Goal: Information Seeking & Learning: Learn about a topic

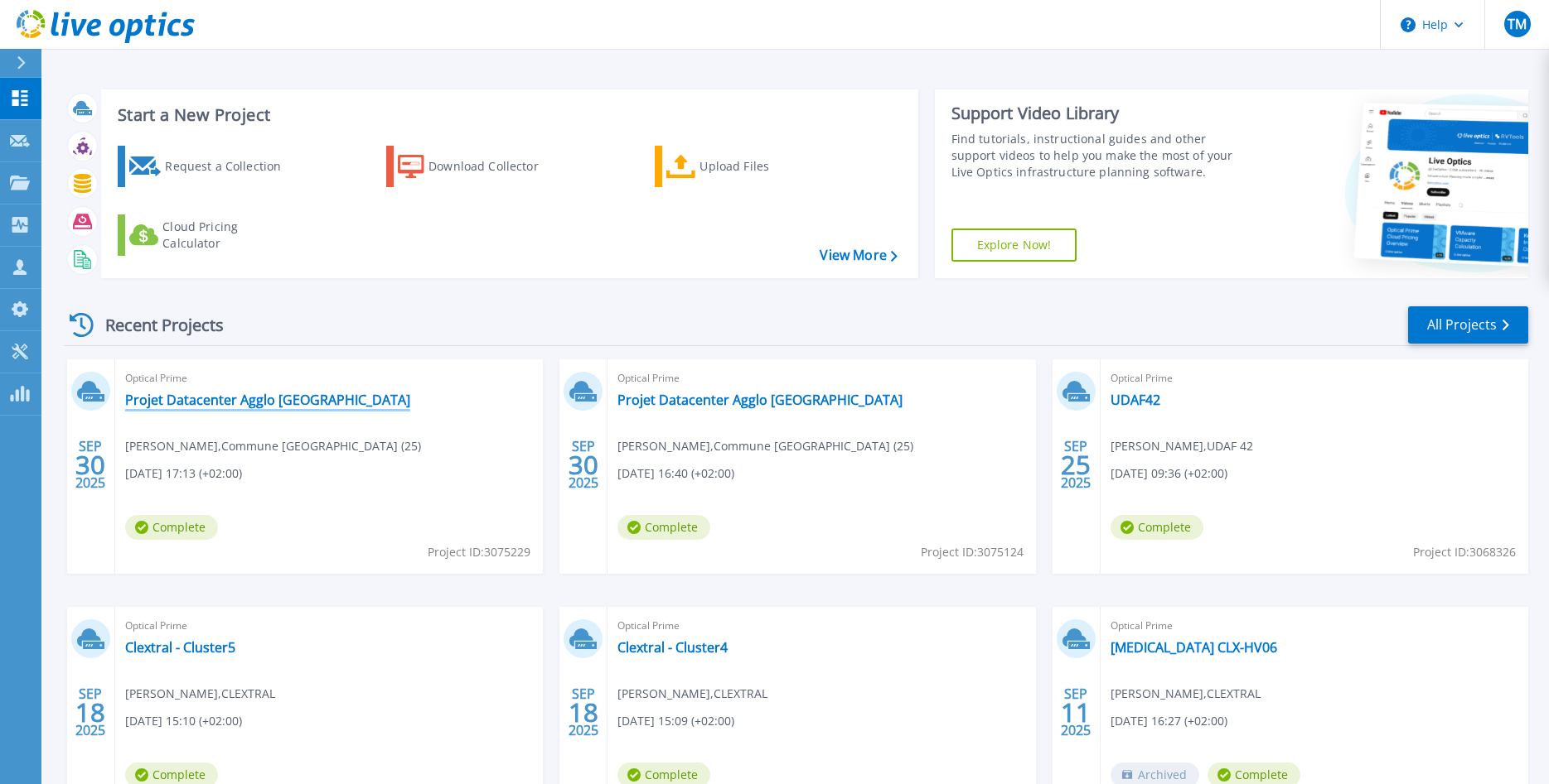
click at [228, 400] on link "Projet Datacenter Agglo [GEOGRAPHIC_DATA]" at bounding box center [267, 400] width 285 height 17
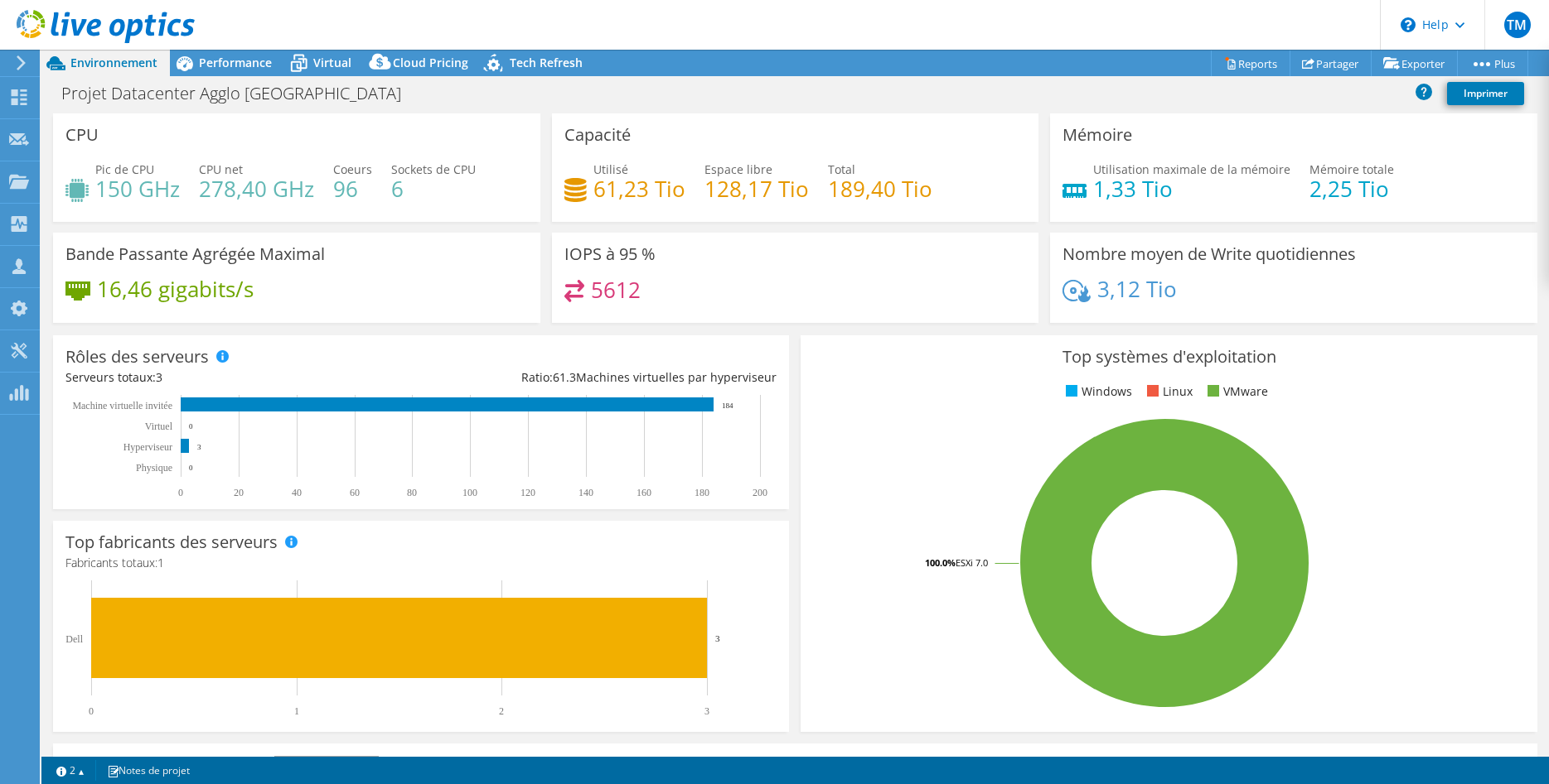
select select "USD"
click at [211, 63] on span "Performance" at bounding box center [234, 63] width 72 height 16
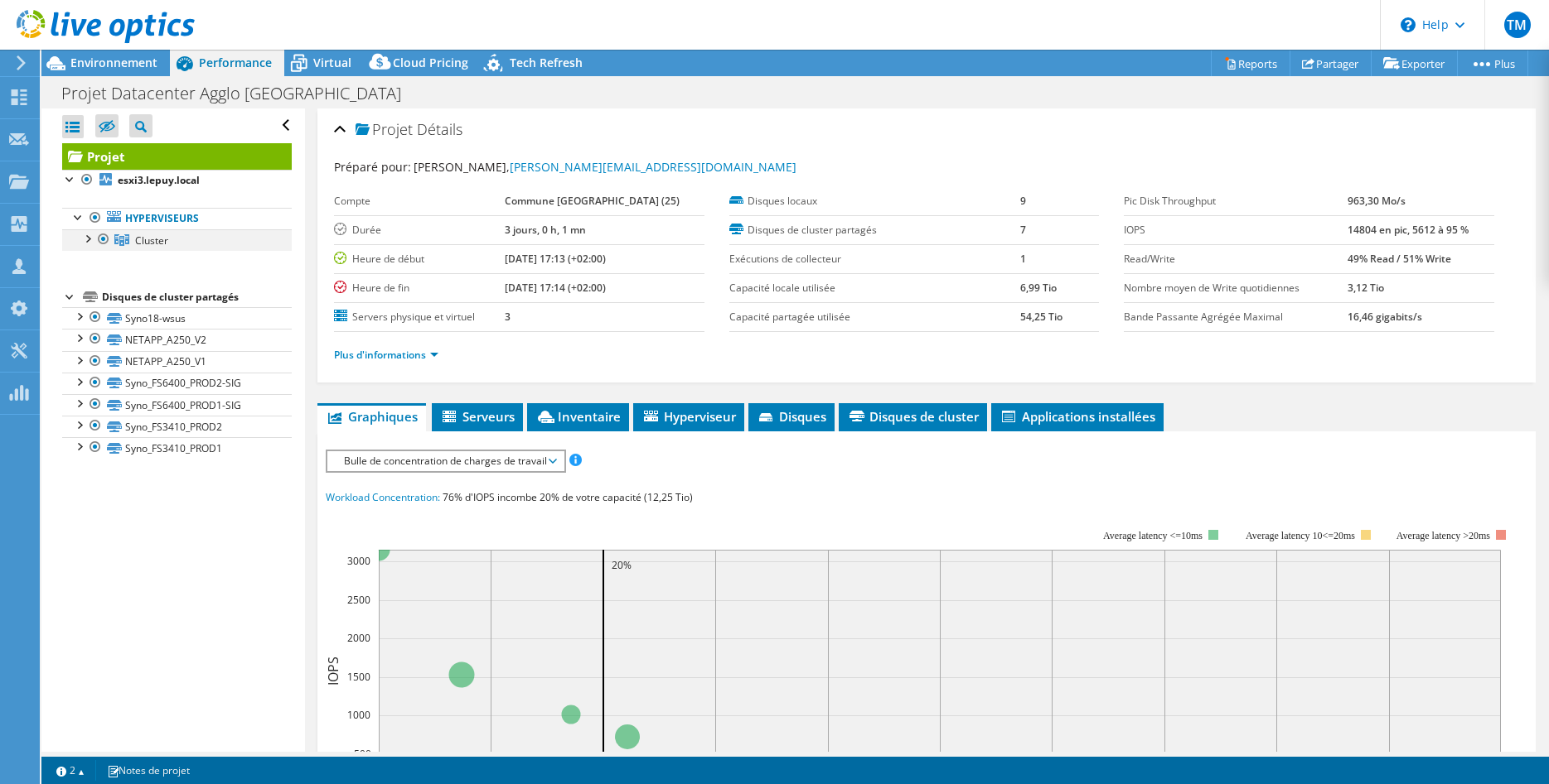
click at [88, 239] on div at bounding box center [86, 237] width 17 height 17
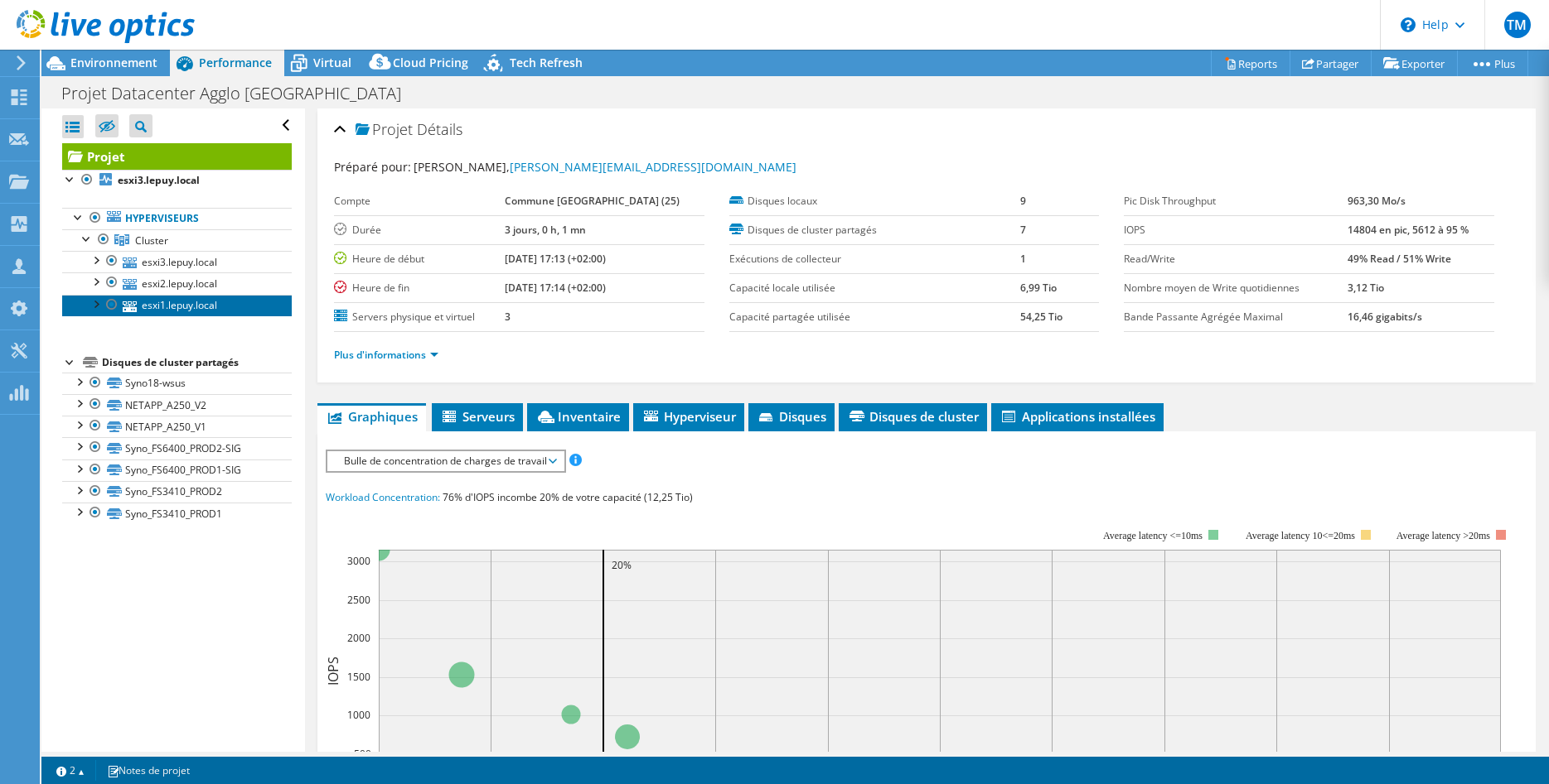
click at [192, 302] on link "esxi1.lepuy.local" at bounding box center [177, 306] width 229 height 22
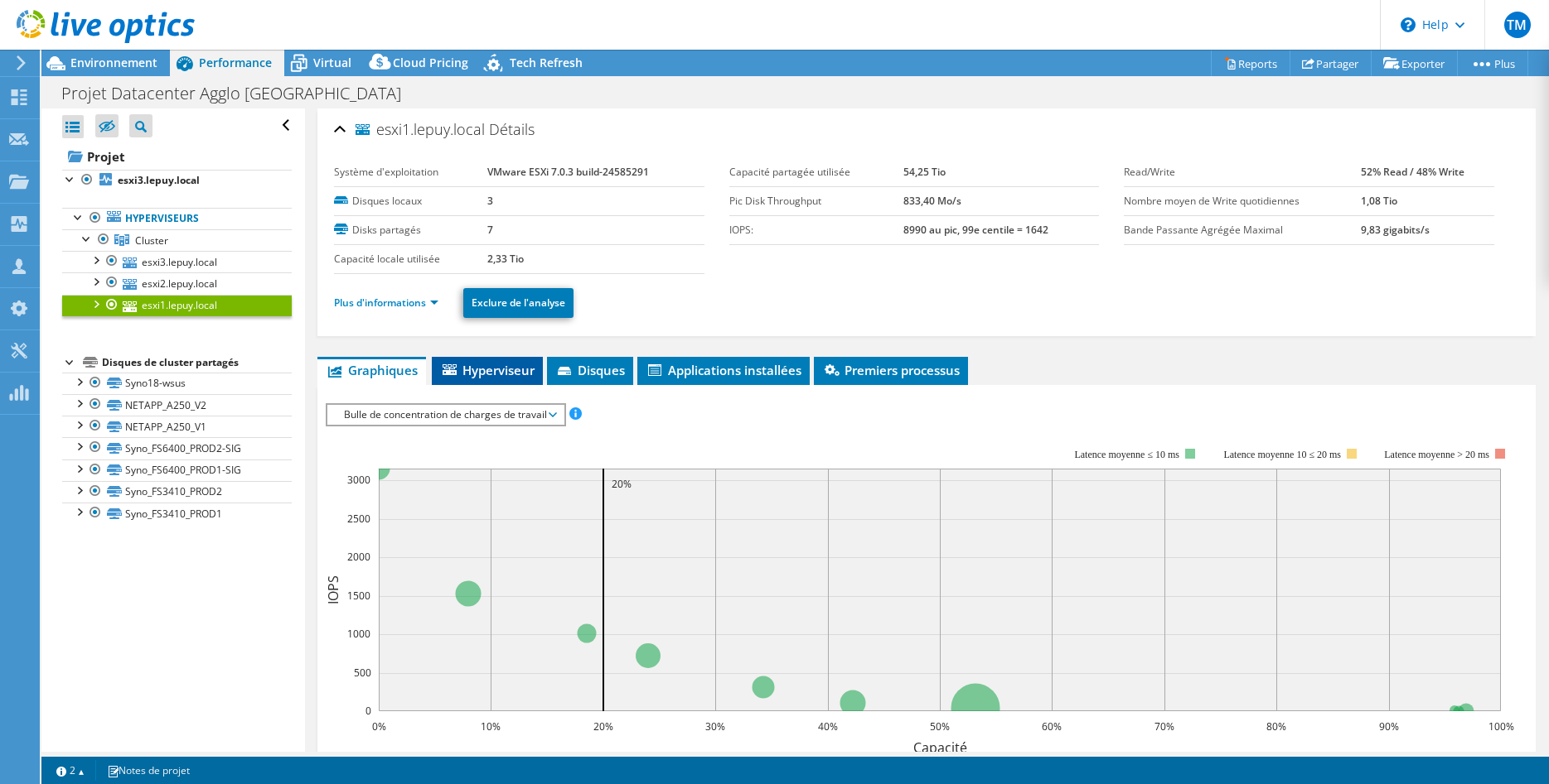
click at [488, 369] on span "Hyperviseur" at bounding box center [487, 370] width 94 height 17
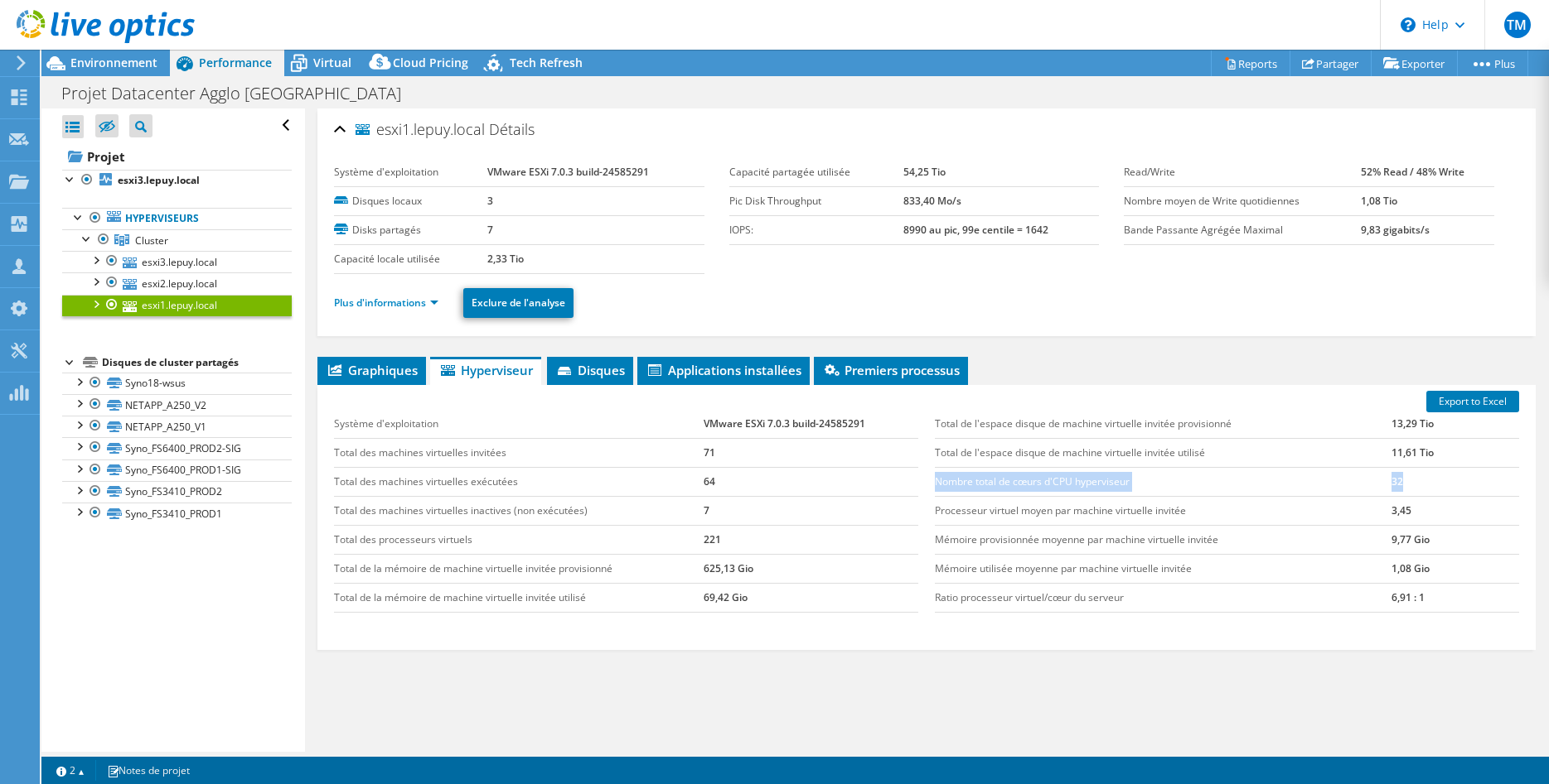
drag, startPoint x: 938, startPoint y: 483, endPoint x: 1414, endPoint y: 487, distance: 476.0
click at [1414, 487] on tr "Nombre total de cœurs d'CPU hyperviseur 32" at bounding box center [1226, 481] width 584 height 29
click at [135, 246] on span "Cluster" at bounding box center [151, 240] width 33 height 14
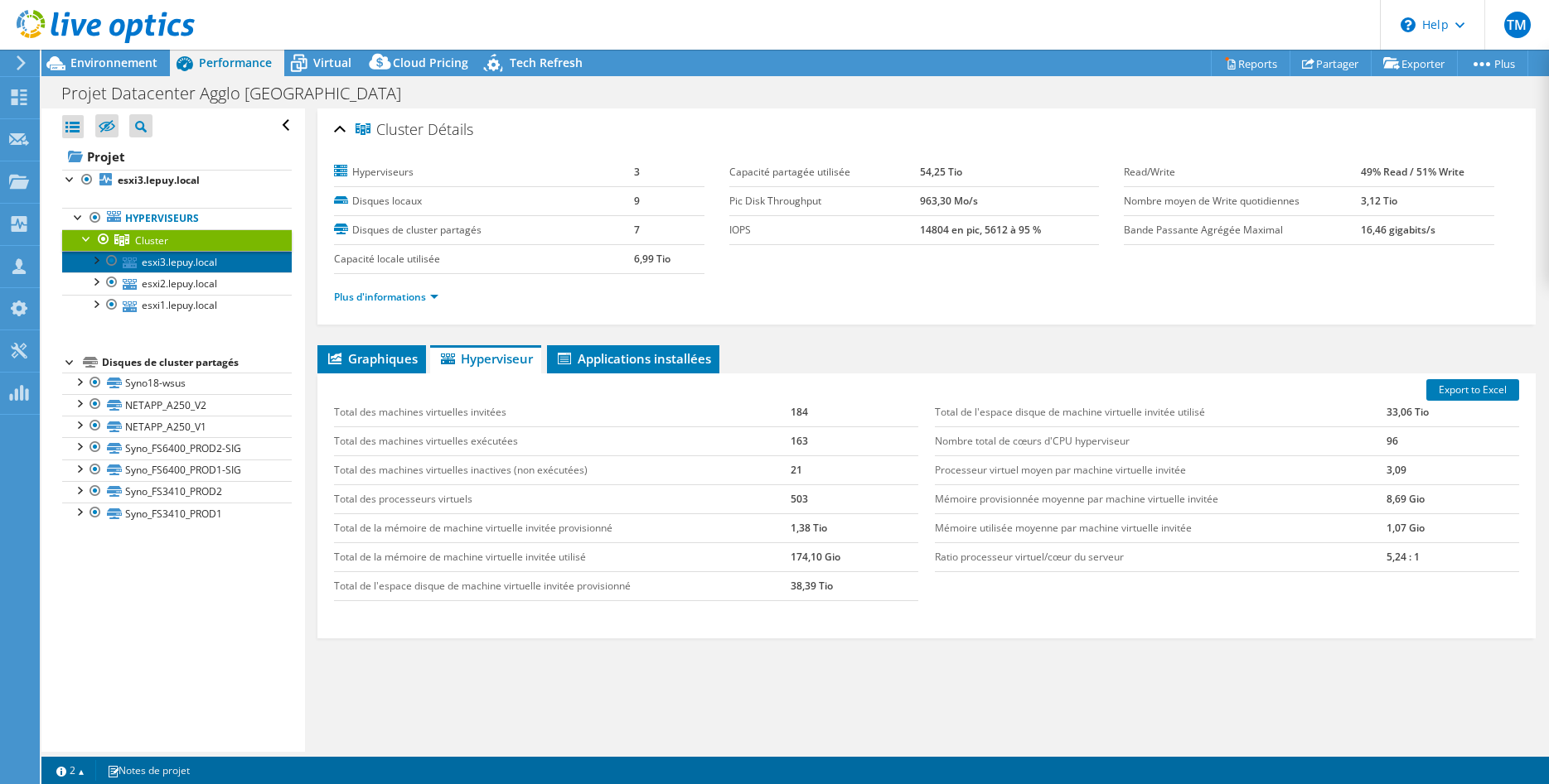
click at [173, 259] on link "esxi3.lepuy.local" at bounding box center [177, 262] width 229 height 22
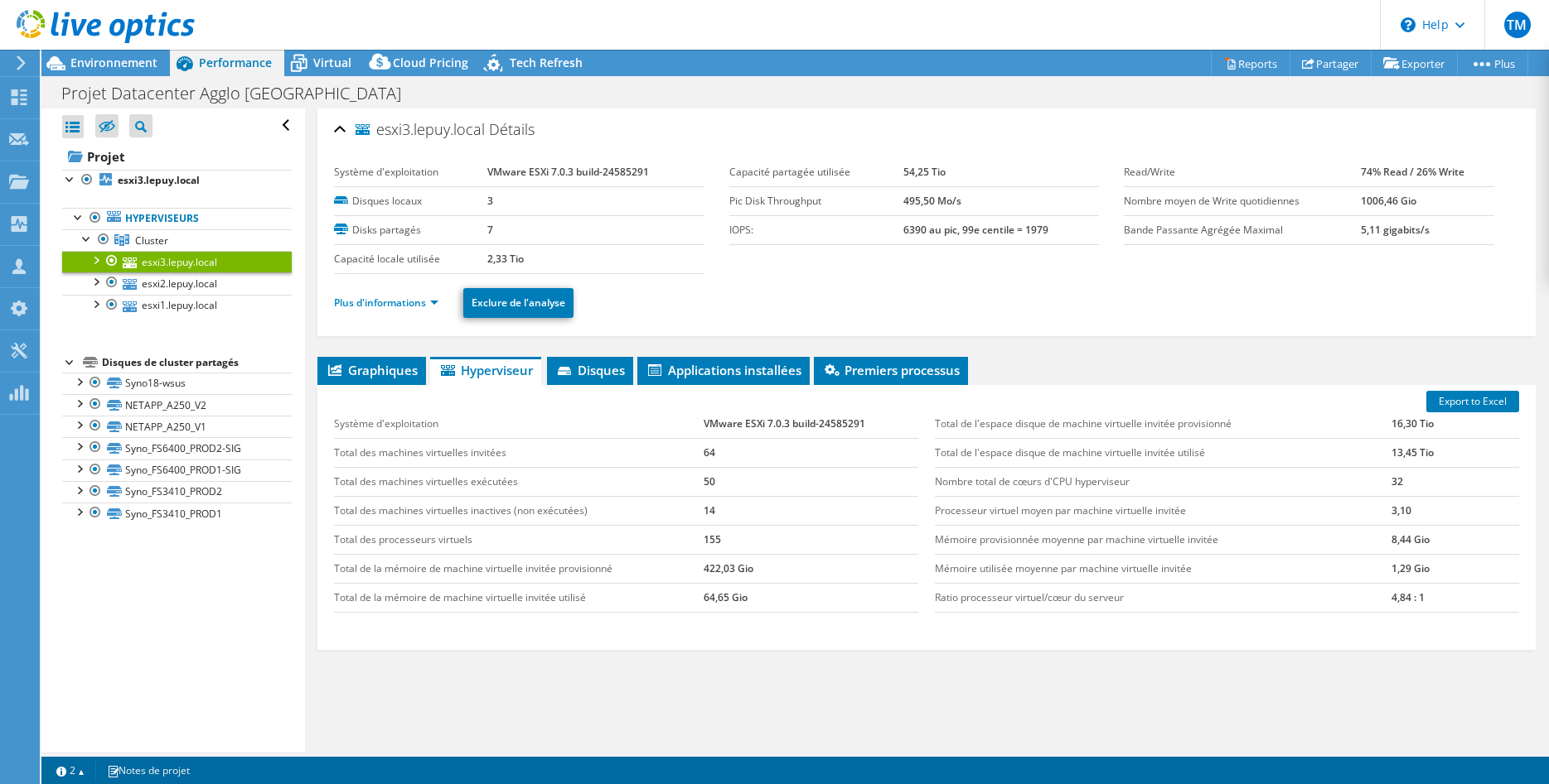
click at [93, 261] on div at bounding box center [95, 259] width 17 height 17
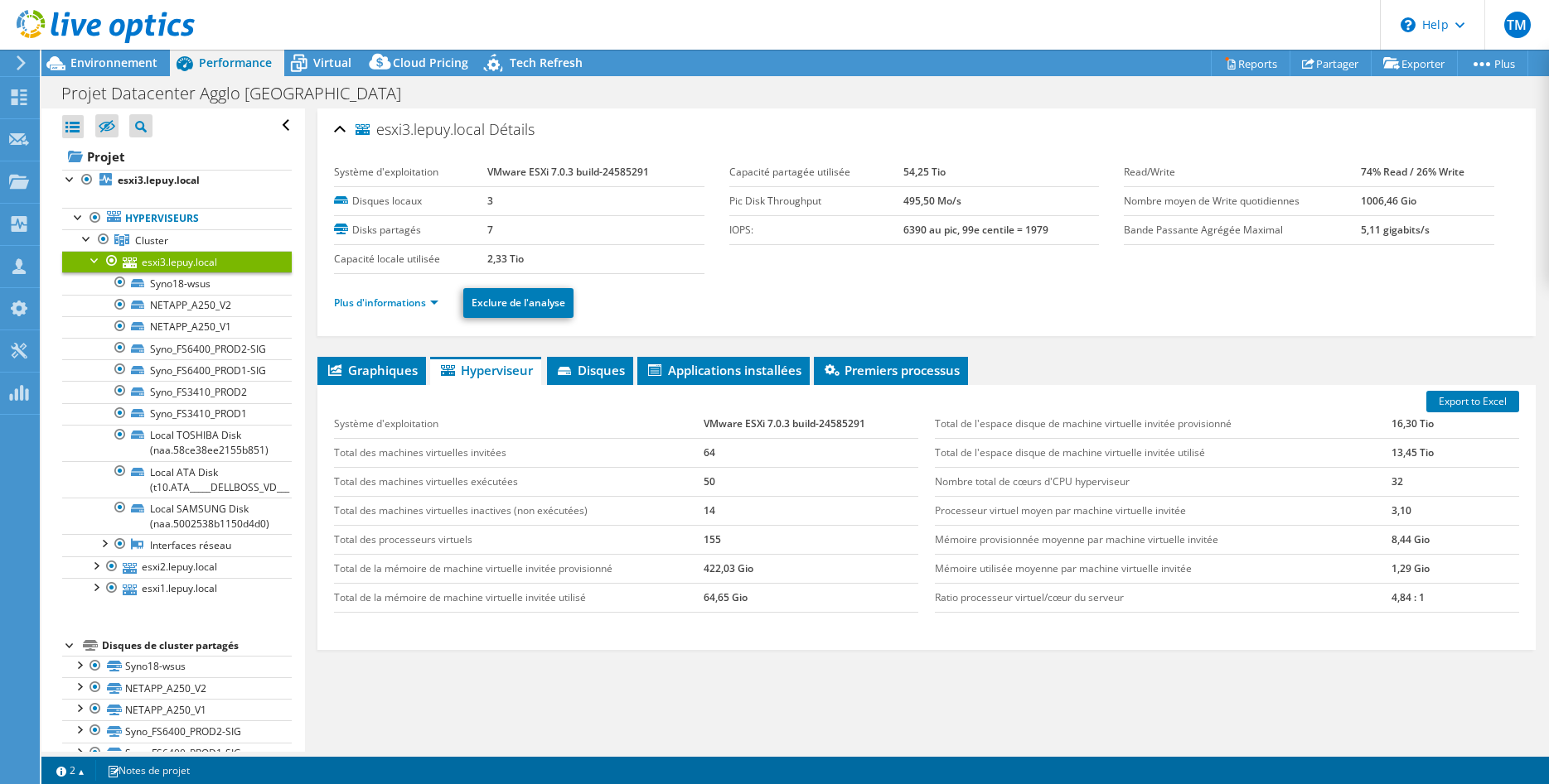
click at [182, 263] on link "esxi3.lepuy.local" at bounding box center [177, 262] width 229 height 22
click at [383, 302] on link "Plus d'informations" at bounding box center [385, 303] width 104 height 14
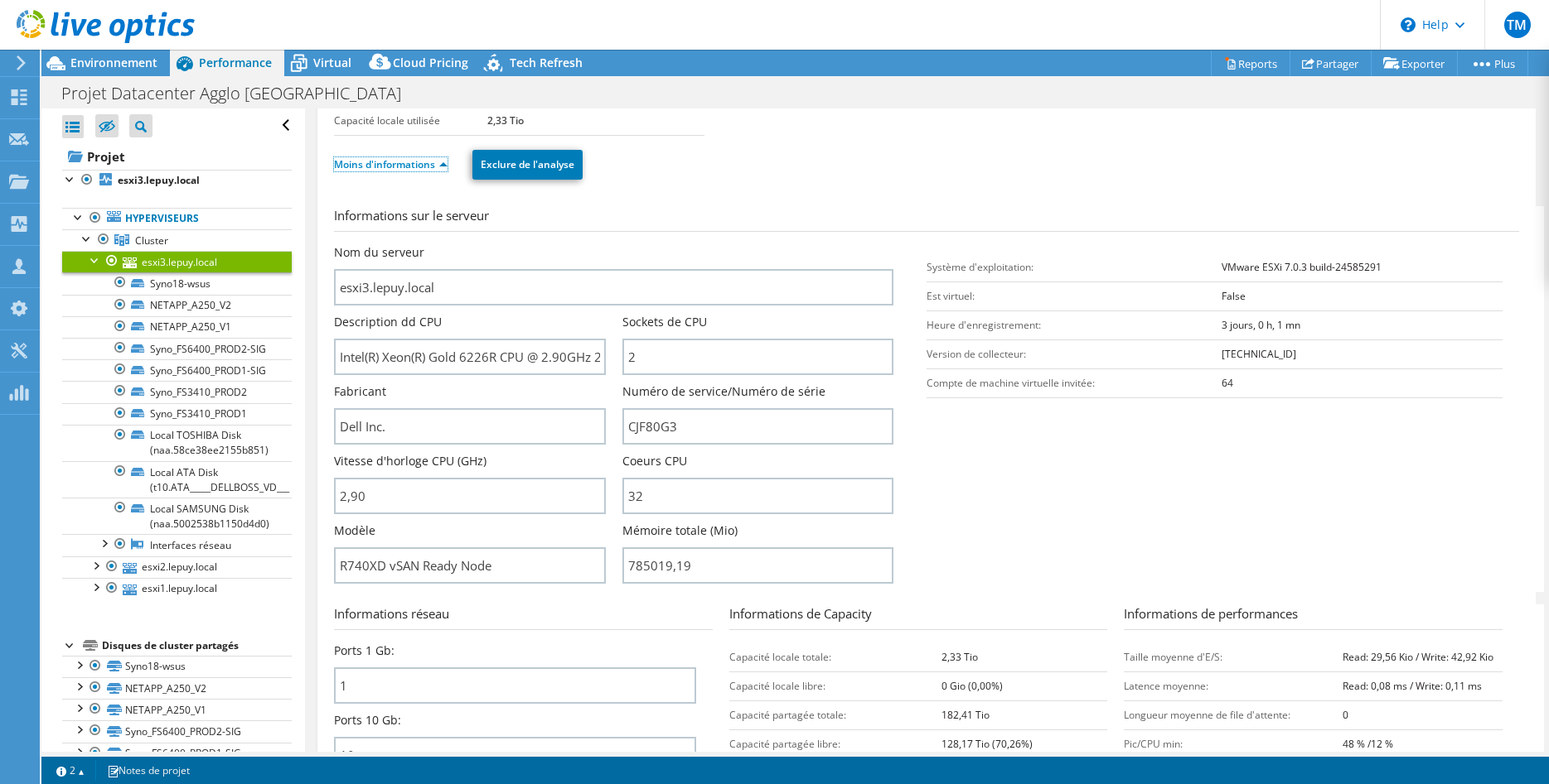
scroll to position [169, 0]
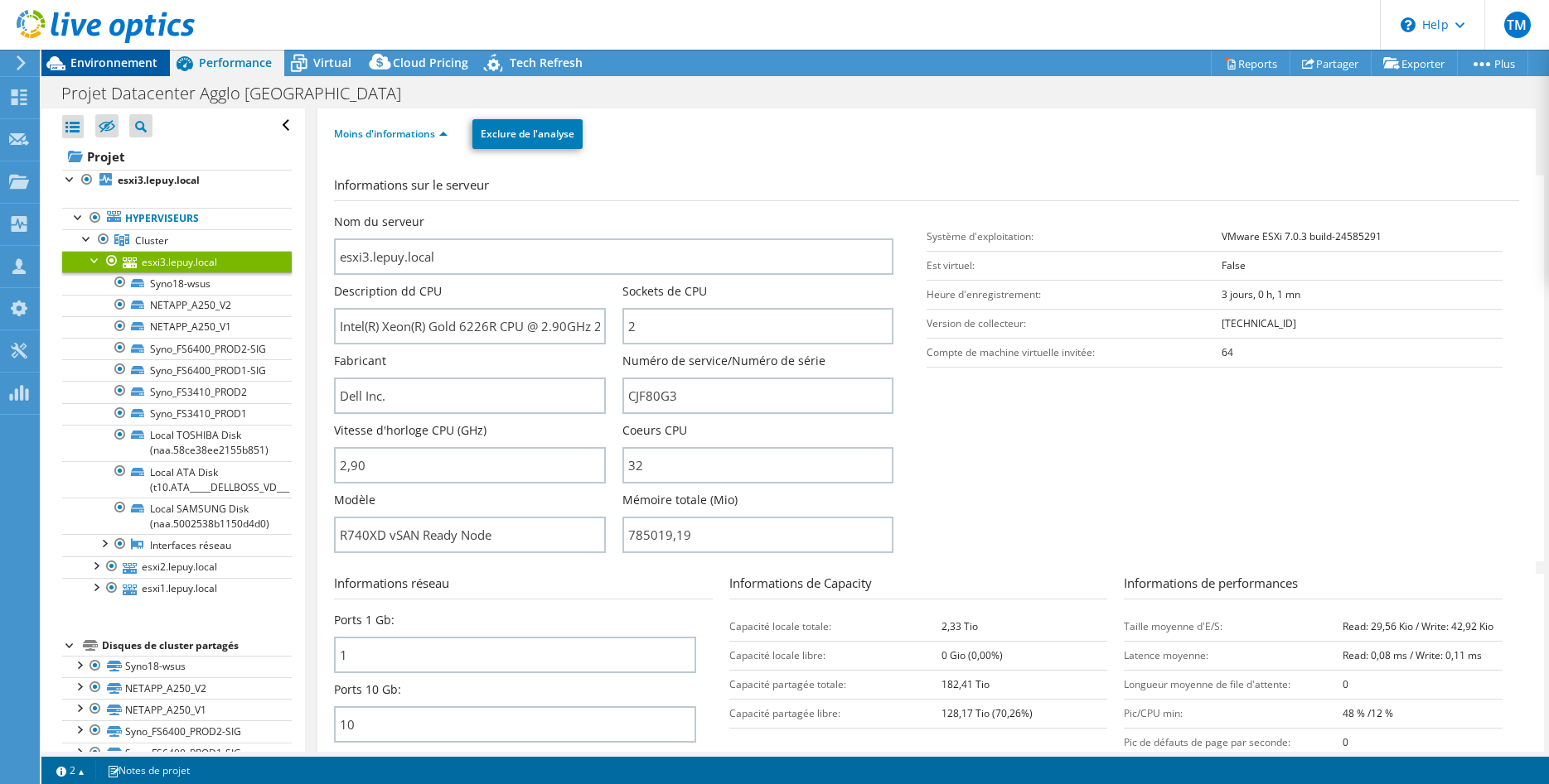
click at [113, 64] on span "Environnement" at bounding box center [114, 63] width 87 height 16
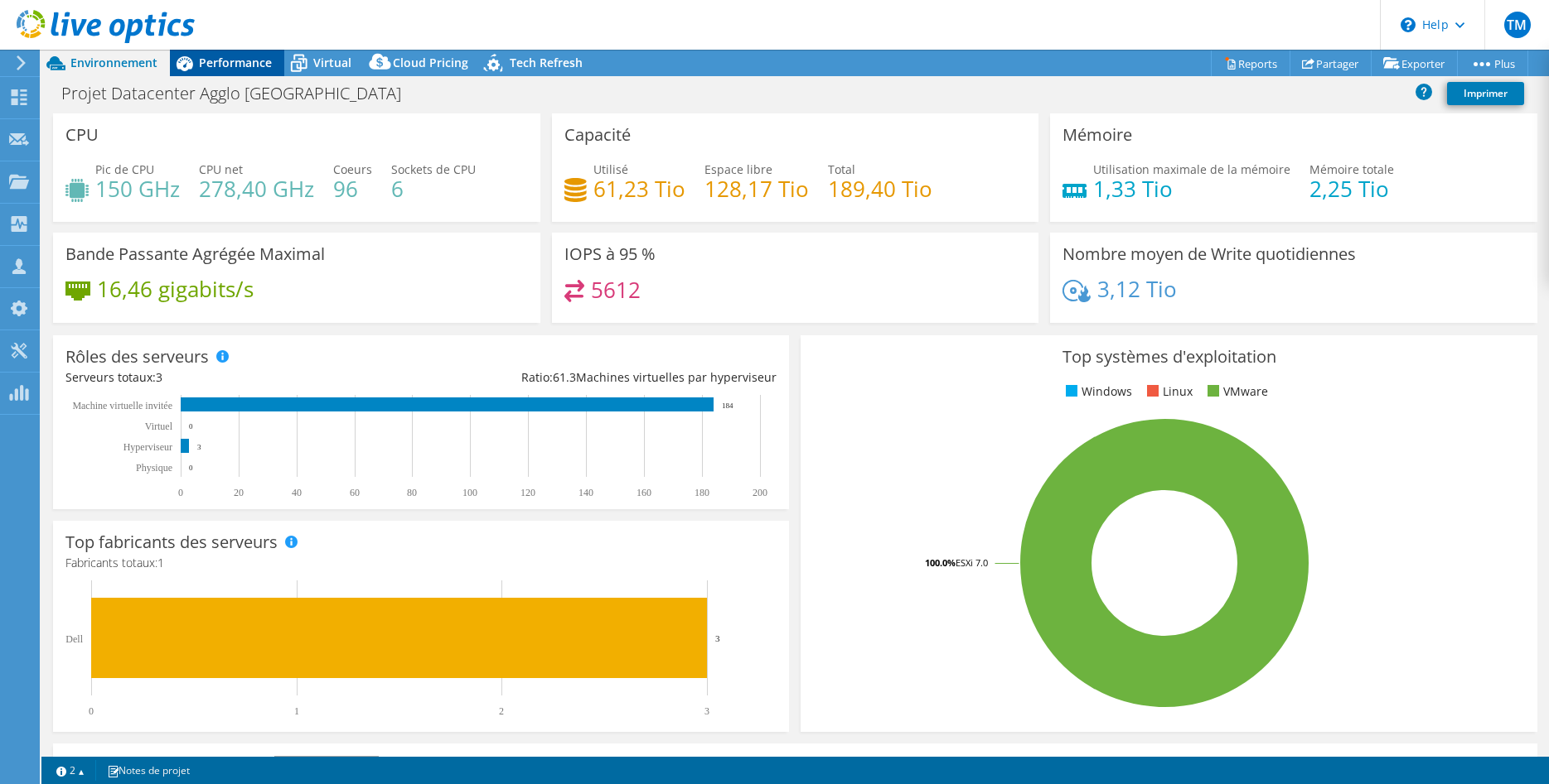
click at [237, 61] on span "Performance" at bounding box center [234, 63] width 72 height 16
